Goal: Information Seeking & Learning: Learn about a topic

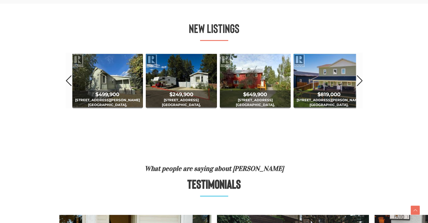
scroll to position [324, 0]
click at [363, 76] on div "$1,439,900 [STREET_ADDRESS] 2 Bed | 2 Bath $619,900 [GEOGRAPHIC_DATA] 2 Bed | 1…" at bounding box center [214, 80] width 298 height 57
click at [360, 80] on link "Next" at bounding box center [360, 79] width 6 height 55
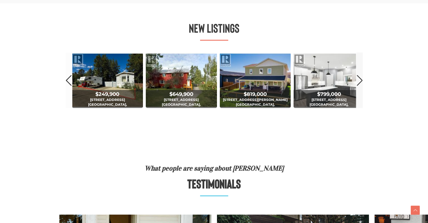
click at [360, 80] on link "Next" at bounding box center [360, 79] width 6 height 55
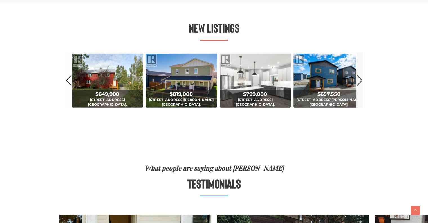
click at [360, 80] on link "Next" at bounding box center [360, 79] width 6 height 55
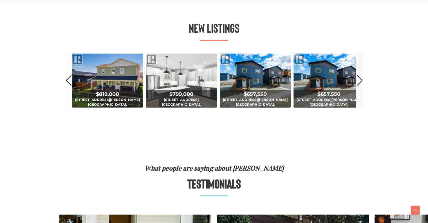
click at [360, 80] on link "Next" at bounding box center [360, 79] width 6 height 55
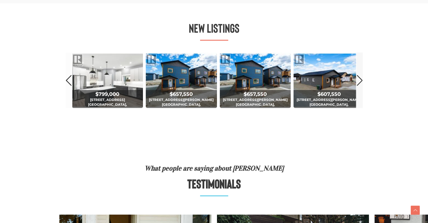
click at [360, 80] on link "Next" at bounding box center [360, 79] width 6 height 55
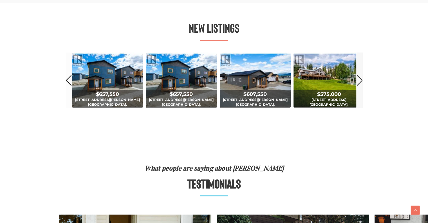
click at [360, 80] on link "Next" at bounding box center [360, 79] width 6 height 55
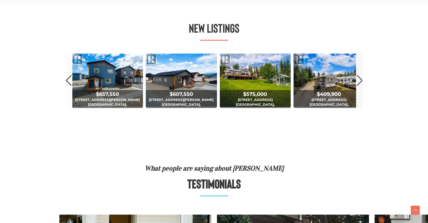
click at [360, 80] on link "Next" at bounding box center [360, 79] width 6 height 55
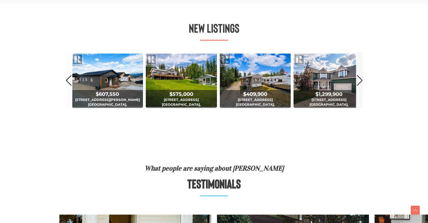
click at [360, 80] on link "Next" at bounding box center [360, 79] width 6 height 55
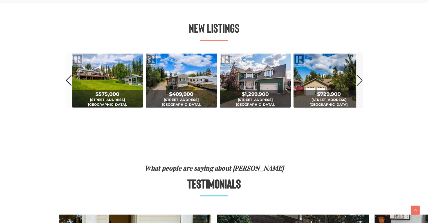
click at [359, 81] on link "Next" at bounding box center [360, 79] width 6 height 55
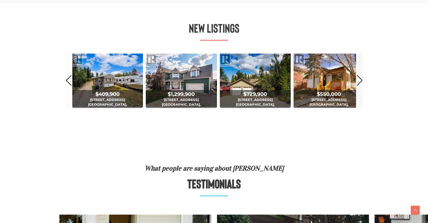
click at [359, 81] on link "Next" at bounding box center [360, 79] width 6 height 55
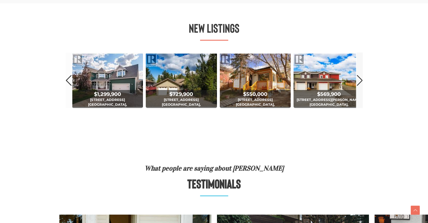
click at [359, 81] on link "Next" at bounding box center [360, 79] width 6 height 55
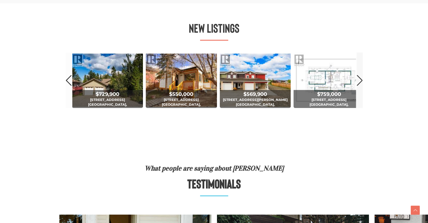
click at [359, 81] on link "Next" at bounding box center [360, 79] width 6 height 55
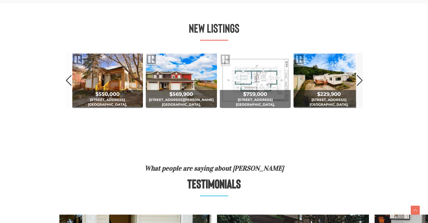
click at [359, 81] on link "Next" at bounding box center [360, 79] width 6 height 55
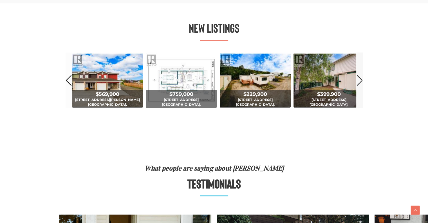
click at [359, 81] on link "Next" at bounding box center [360, 79] width 6 height 55
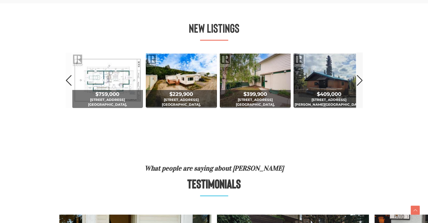
click at [359, 81] on link "Next" at bounding box center [360, 79] width 6 height 55
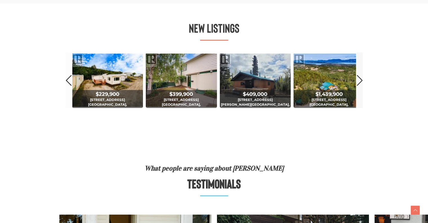
click at [359, 81] on link "Next" at bounding box center [360, 79] width 6 height 55
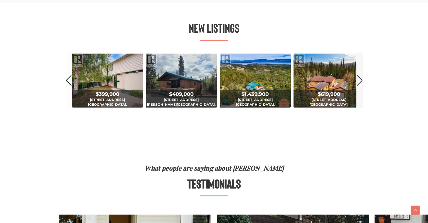
click at [359, 81] on link "Next" at bounding box center [360, 79] width 6 height 55
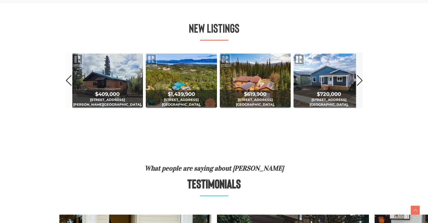
click at [359, 81] on link "Next" at bounding box center [360, 79] width 6 height 55
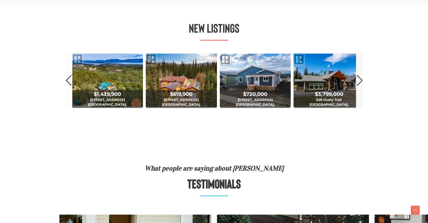
click at [359, 81] on link "Next" at bounding box center [360, 79] width 6 height 55
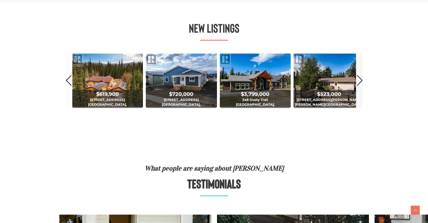
click at [357, 80] on link "Next" at bounding box center [360, 79] width 6 height 55
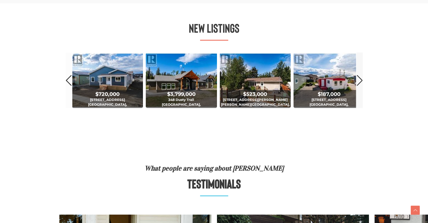
click at [357, 80] on link "Next" at bounding box center [360, 79] width 6 height 55
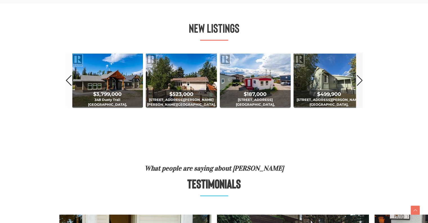
click at [357, 80] on link "Next" at bounding box center [360, 79] width 6 height 55
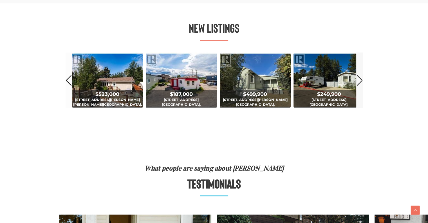
click at [357, 80] on link "Next" at bounding box center [360, 79] width 6 height 55
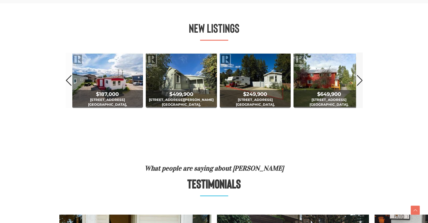
click at [357, 80] on link "Next" at bounding box center [360, 79] width 6 height 55
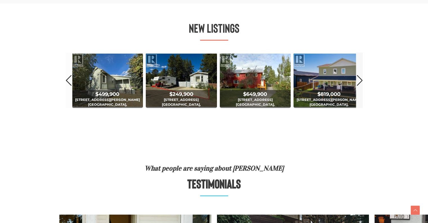
click at [357, 80] on link "Next" at bounding box center [360, 79] width 6 height 55
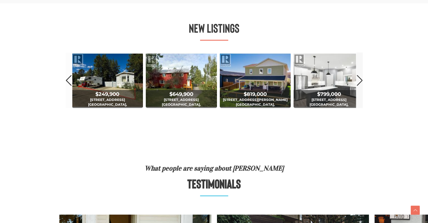
click at [357, 80] on link "Next" at bounding box center [360, 79] width 6 height 55
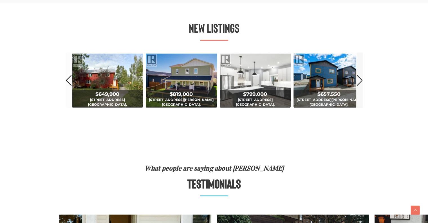
click at [357, 80] on link "Next" at bounding box center [360, 79] width 6 height 55
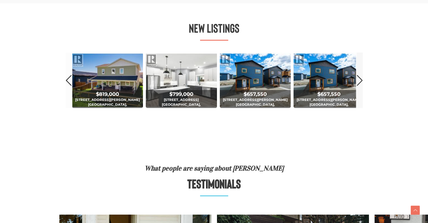
click at [357, 80] on link "Next" at bounding box center [360, 79] width 6 height 55
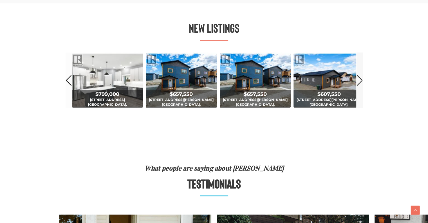
click at [357, 80] on link "Next" at bounding box center [360, 79] width 6 height 55
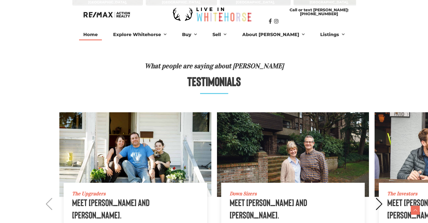
scroll to position [427, 0]
